Goal: Browse casually

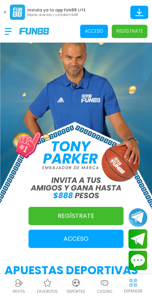
click at [8, 32] on div at bounding box center [12, 31] width 15 height 22
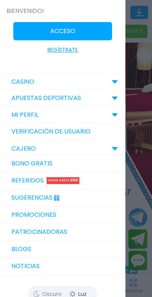
click at [36, 232] on link "Patrocinadoras" at bounding box center [62, 231] width 125 height 17
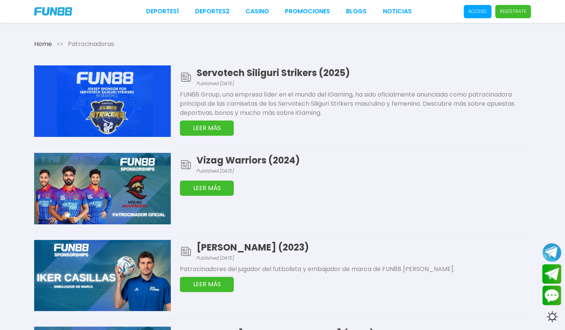
click at [354, 197] on div "Vizag Warriors (2024) Published: [DATE] LEER MÁS" at bounding box center [355, 188] width 351 height 71
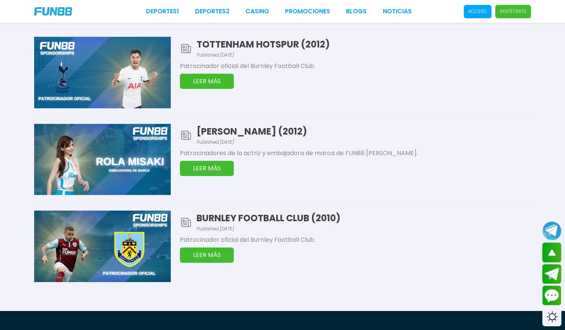
scroll to position [1352, 0]
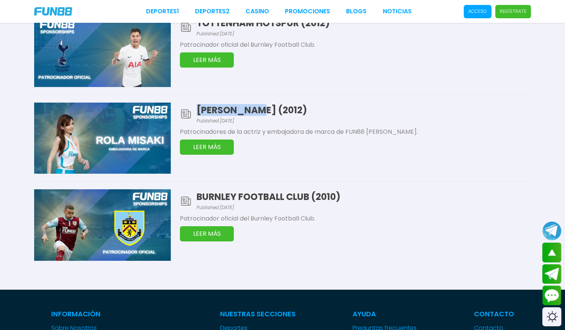
drag, startPoint x: 254, startPoint y: 107, endPoint x: 197, endPoint y: 107, distance: 57.7
click at [197, 107] on h1 "[PERSON_NAME] (2012)" at bounding box center [364, 110] width 335 height 12
